Goal: Transaction & Acquisition: Download file/media

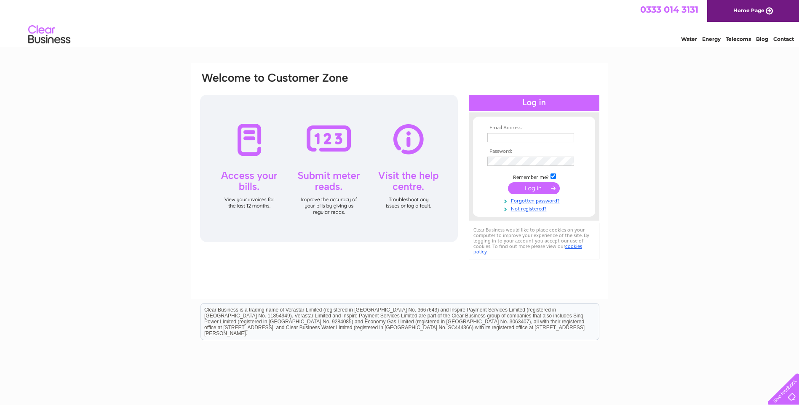
type input "thejollyhuntsman@aol.com"
click at [537, 187] on input "submit" at bounding box center [534, 188] width 52 height 12
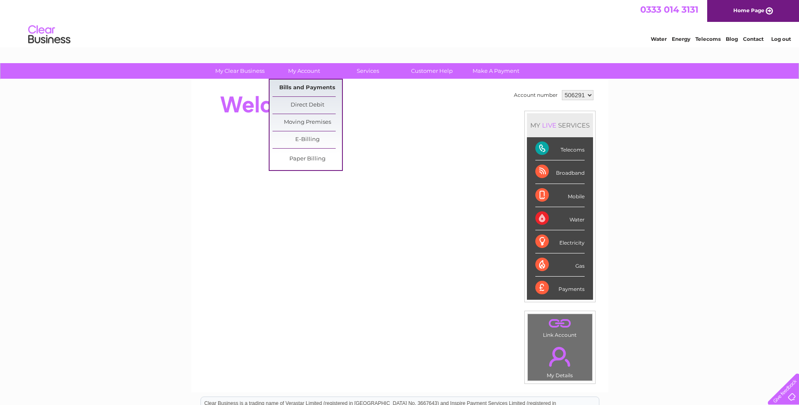
click at [306, 89] on link "Bills and Payments" at bounding box center [308, 88] width 70 height 17
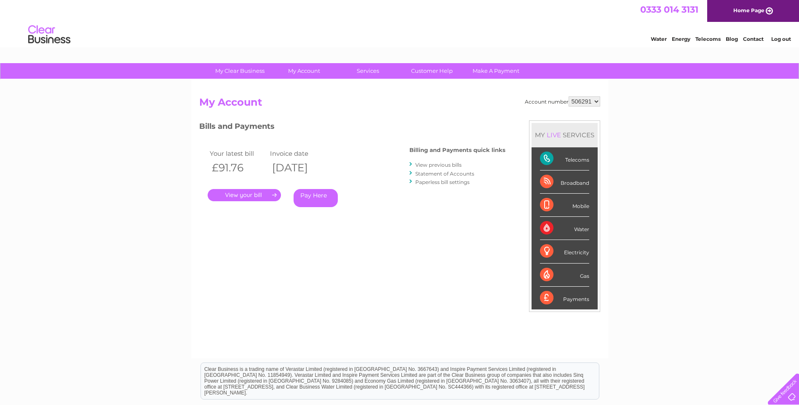
click at [262, 193] on link "." at bounding box center [244, 195] width 73 height 12
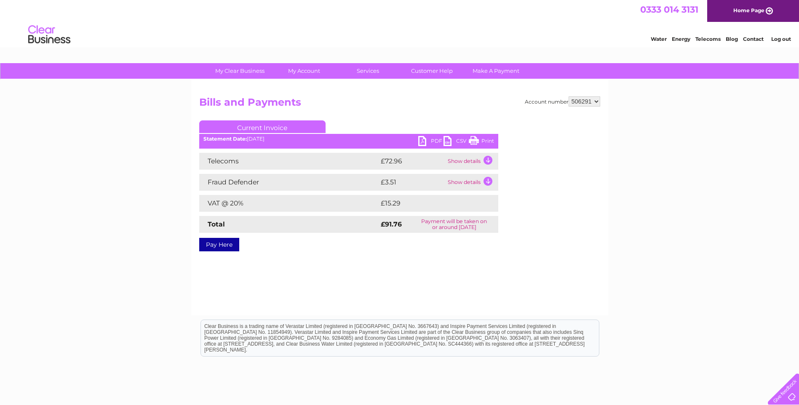
click at [422, 138] on link "PDF" at bounding box center [430, 142] width 25 height 12
